Goal: Check status: Check status

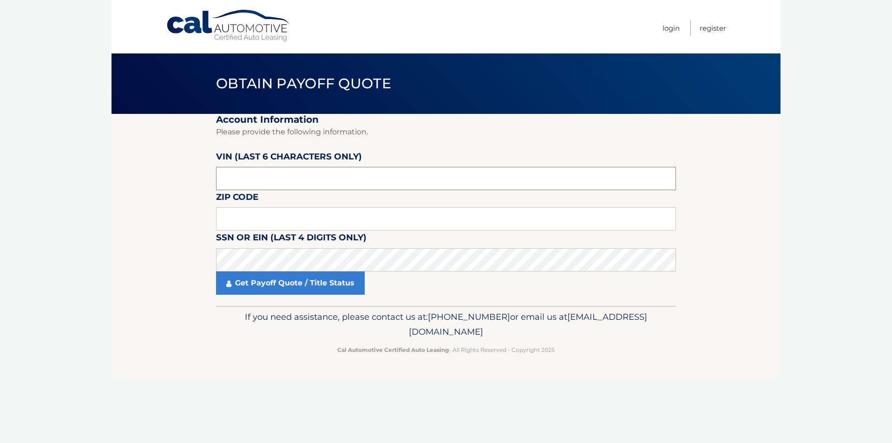
click at [277, 178] on input "text" at bounding box center [446, 178] width 460 height 23
type input "504217"
click at [246, 221] on input "text" at bounding box center [446, 218] width 460 height 23
type input "15017"
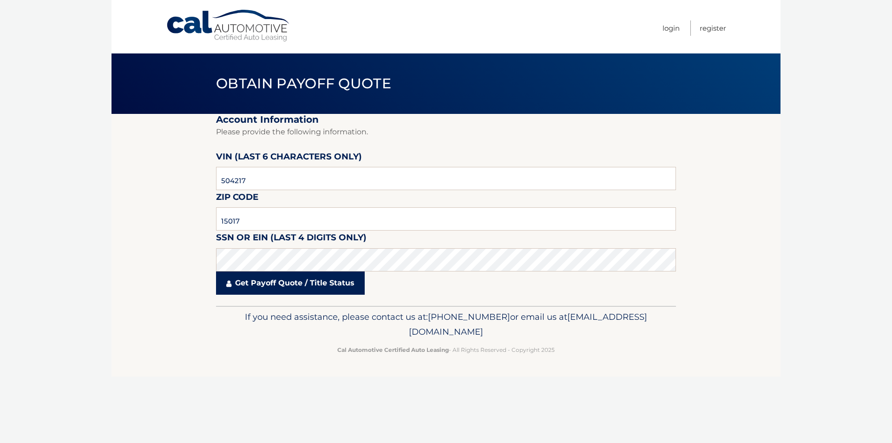
click at [265, 285] on link "Get Payoff Quote / Title Status" at bounding box center [290, 282] width 149 height 23
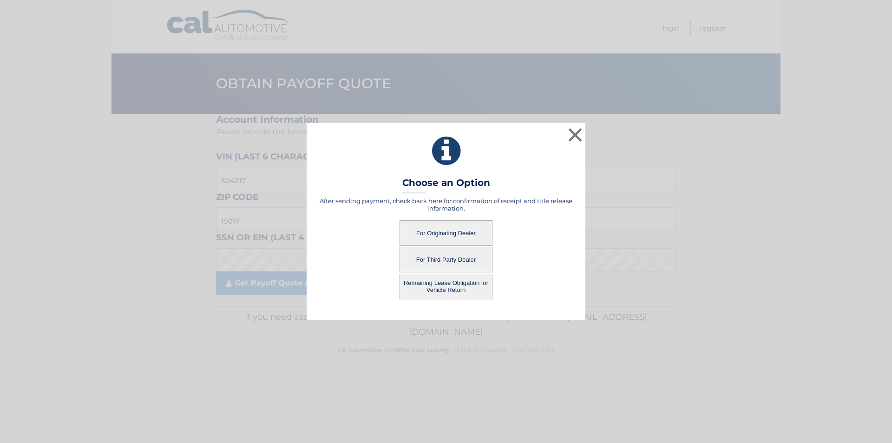
click at [440, 233] on button "For Originating Dealer" at bounding box center [446, 233] width 93 height 26
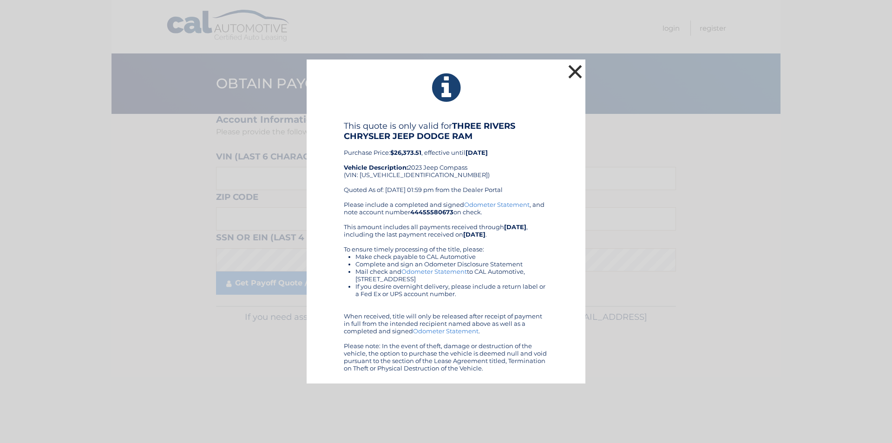
click at [575, 70] on button "×" at bounding box center [575, 71] width 19 height 19
